Goal: Book appointment/travel/reservation

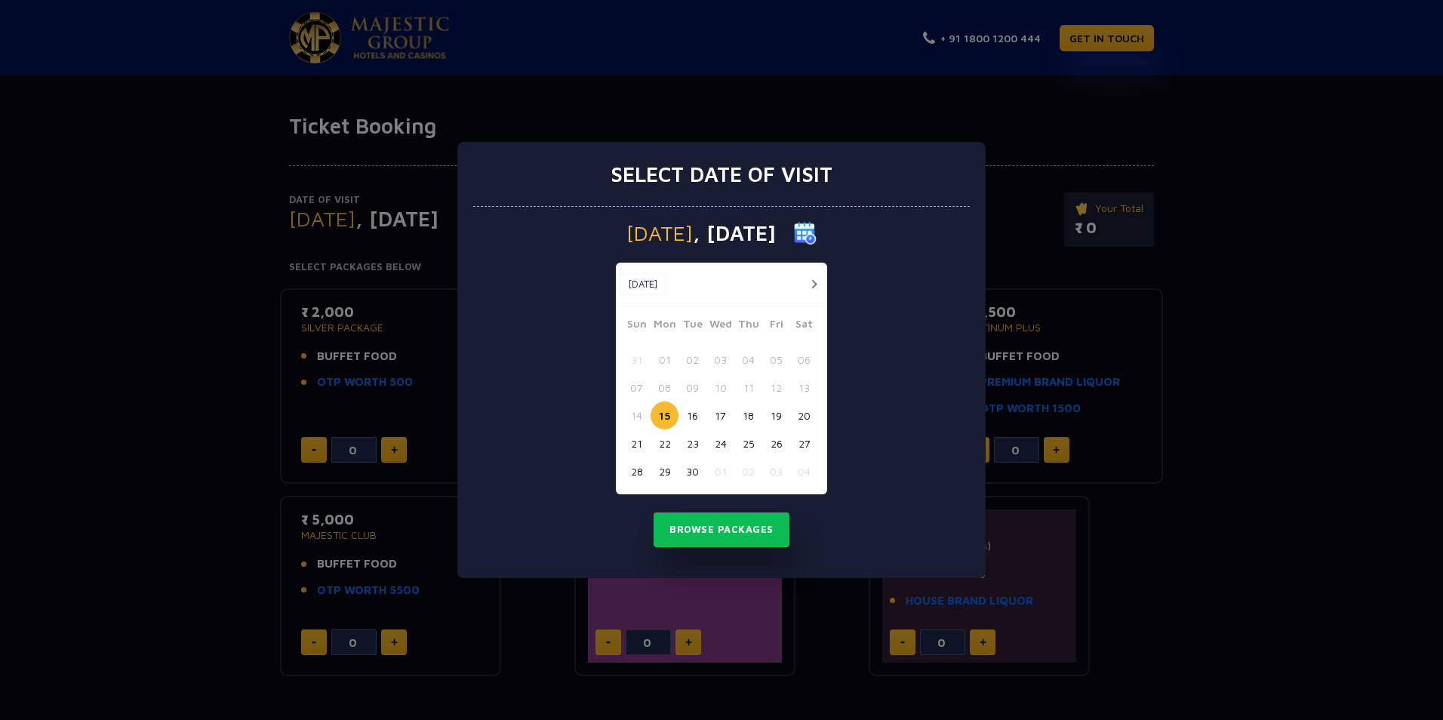
click at [820, 289] on button "button" at bounding box center [813, 284] width 19 height 19
click at [775, 362] on button "03" at bounding box center [776, 360] width 28 height 28
click at [742, 524] on button "Browse Packages" at bounding box center [722, 529] width 136 height 35
